Goal: Task Accomplishment & Management: Manage account settings

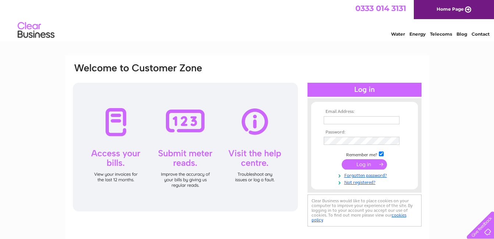
click at [333, 123] on input "text" at bounding box center [362, 120] width 76 height 8
type input "paulbadger.cars@gmail.com"
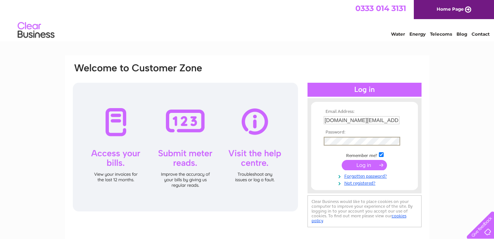
click at [342, 160] on input "submit" at bounding box center [364, 165] width 45 height 10
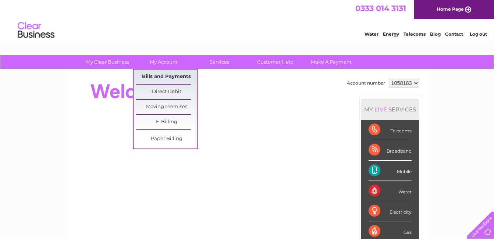
click at [163, 74] on link "Bills and Payments" at bounding box center [166, 76] width 61 height 15
